Goal: Task Accomplishment & Management: Manage account settings

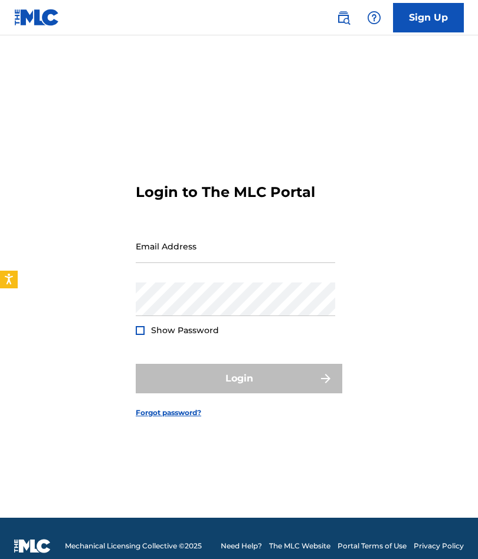
click at [232, 261] on input "Email Address" at bounding box center [235, 246] width 199 height 34
click at [233, 259] on input "Email Address" at bounding box center [235, 246] width 199 height 34
click at [238, 259] on input "Email Address" at bounding box center [235, 246] width 199 height 34
click at [238, 258] on input "Email Address" at bounding box center [235, 246] width 199 height 34
click at [226, 262] on input "Email Address" at bounding box center [235, 246] width 199 height 34
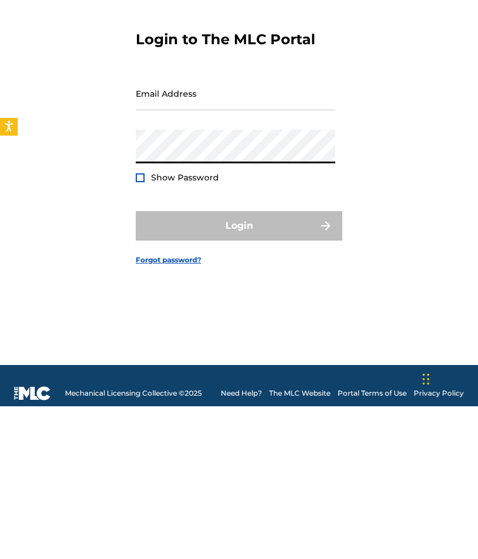
scroll to position [67, 0]
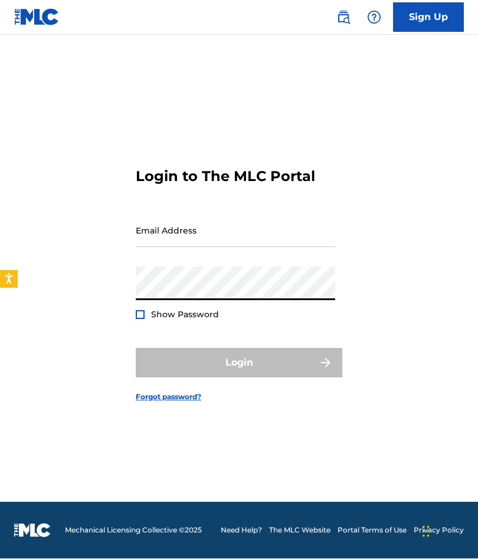
click at [207, 214] on input "Email Address" at bounding box center [235, 231] width 199 height 34
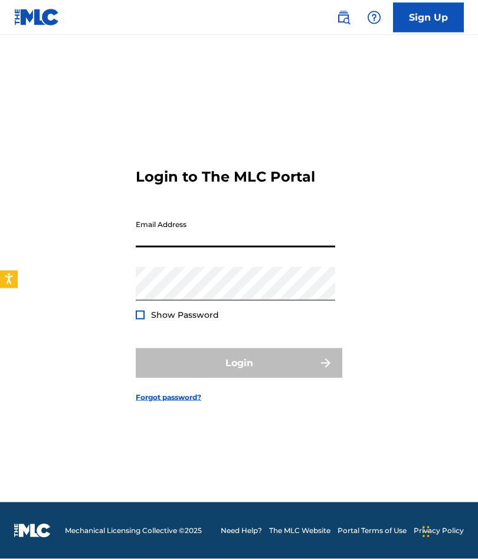
click at [208, 214] on input "Email Address" at bounding box center [235, 231] width 199 height 34
click at [235, 214] on input "Email Address" at bounding box center [235, 231] width 199 height 34
click at [253, 214] on input "Email Address" at bounding box center [235, 231] width 199 height 34
type input "[EMAIL_ADDRESS][DOMAIN_NAME]"
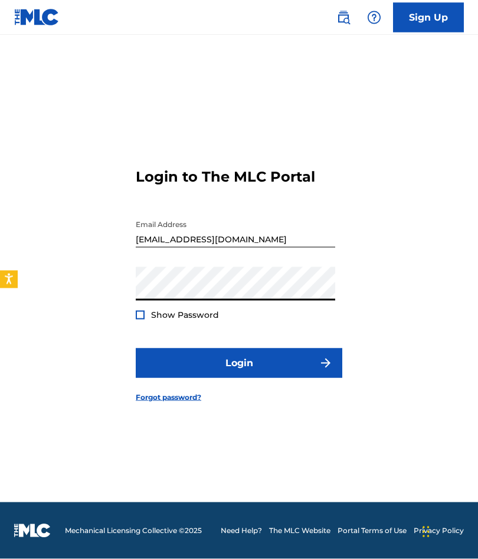
click at [239, 348] on button "Login" at bounding box center [239, 362] width 206 height 29
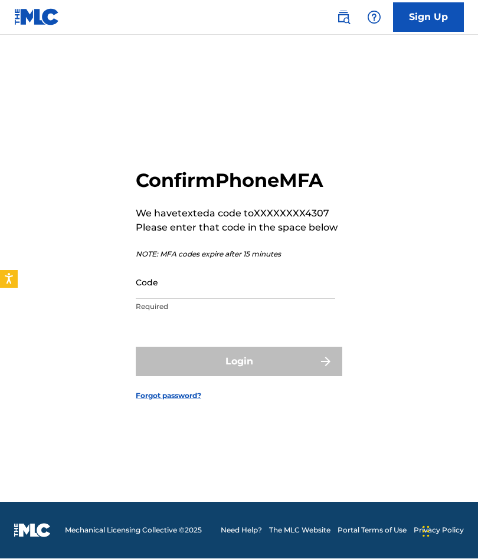
click at [204, 266] on input "Code" at bounding box center [235, 283] width 199 height 34
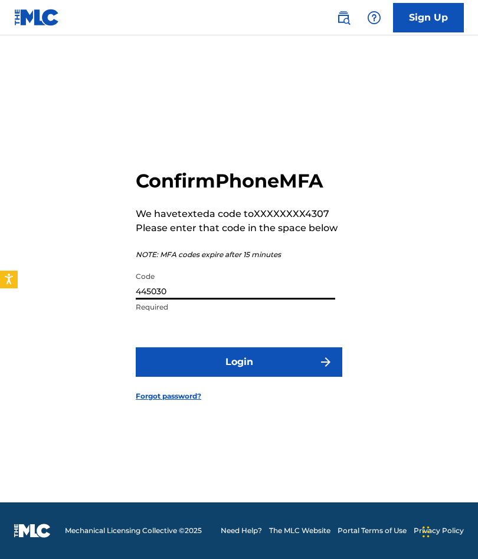
type input "445030"
click at [274, 347] on button "Login" at bounding box center [239, 361] width 206 height 29
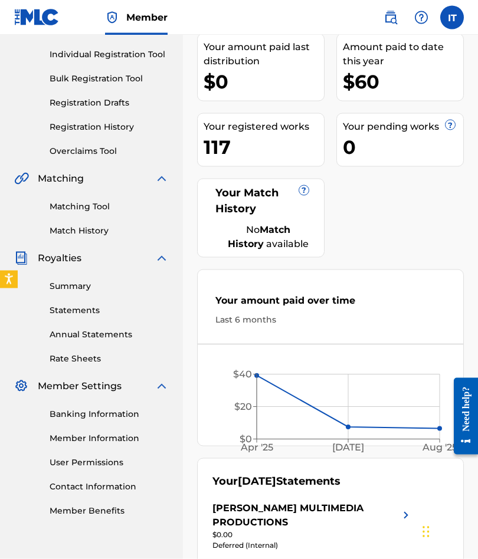
scroll to position [175, 0]
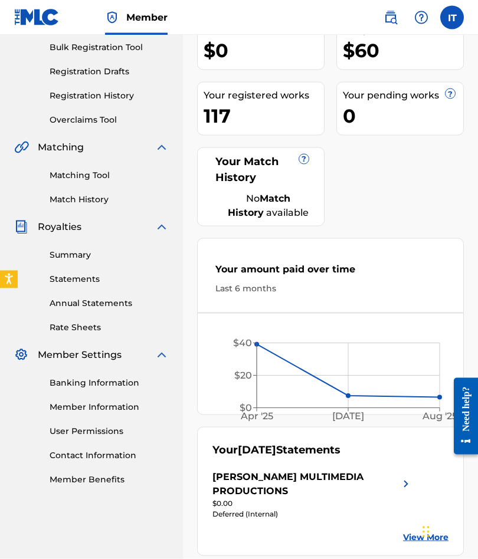
click at [106, 384] on link "Banking Information" at bounding box center [109, 383] width 119 height 12
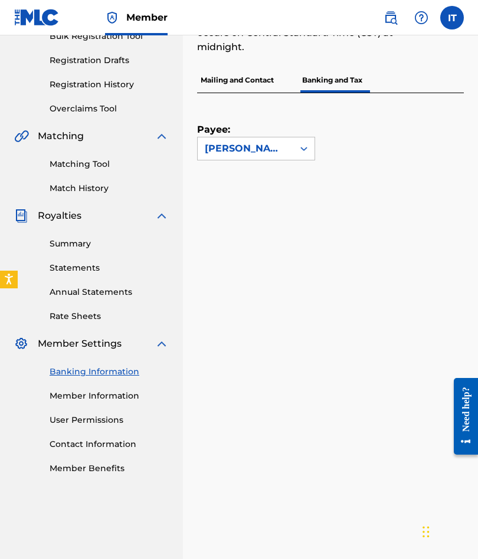
scroll to position [167, 0]
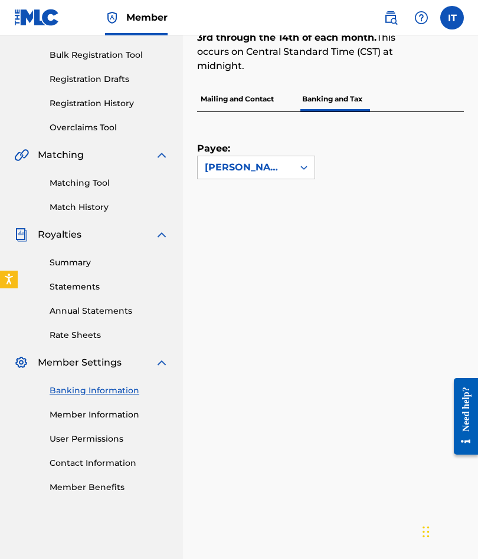
click at [436, 248] on div "Payee: [PERSON_NAME] MULTIMEDIA PRODUCTIONS" at bounding box center [330, 413] width 267 height 603
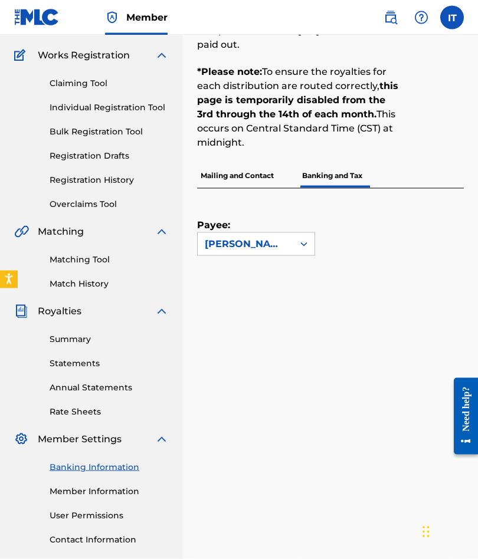
scroll to position [0, 0]
